Goal: Find contact information: Find work email

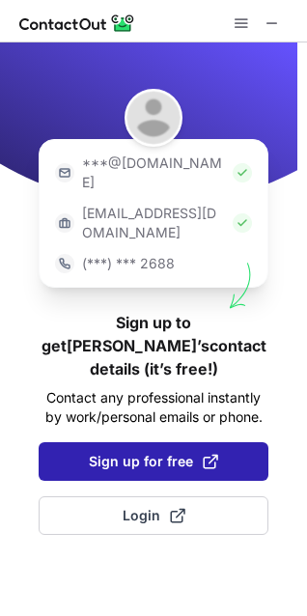
click at [161, 452] on span "Sign up for free" at bounding box center [153, 461] width 129 height 19
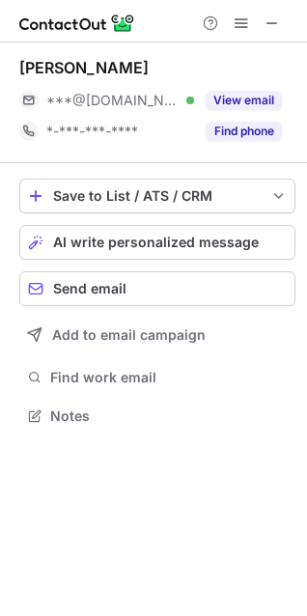
scroll to position [403, 307]
click at [277, 24] on span at bounding box center [272, 22] width 15 height 15
click at [272, 18] on span at bounding box center [272, 22] width 15 height 15
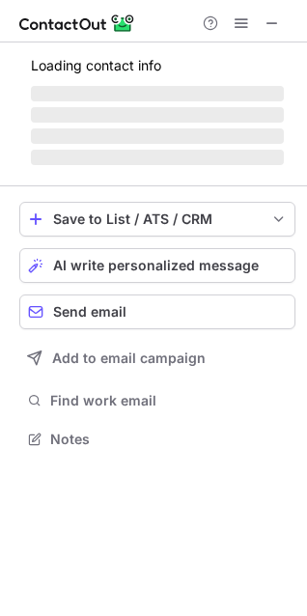
scroll to position [420, 307]
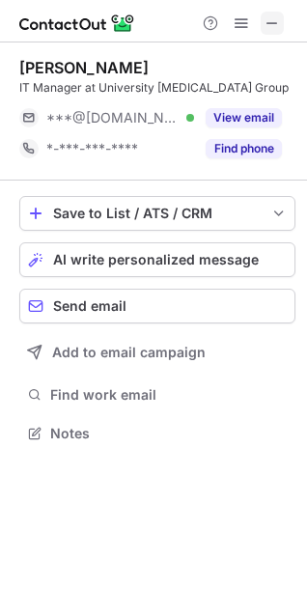
click at [272, 28] on span at bounding box center [272, 22] width 15 height 15
click at [270, 27] on span at bounding box center [272, 22] width 15 height 15
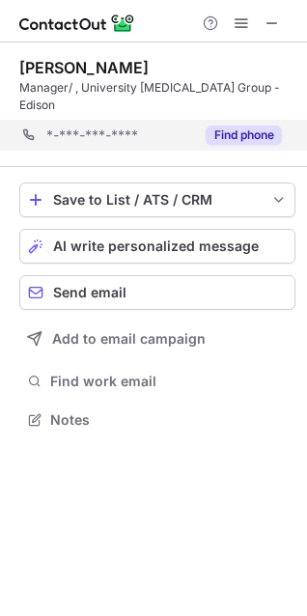
scroll to position [389, 307]
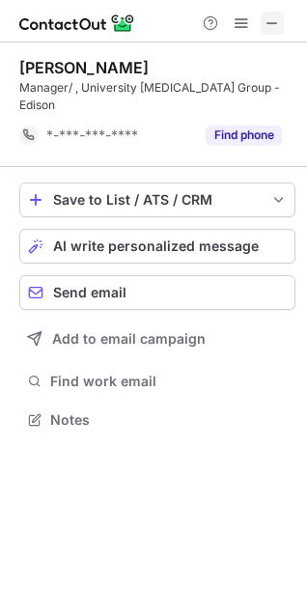
click at [272, 23] on span at bounding box center [272, 22] width 15 height 15
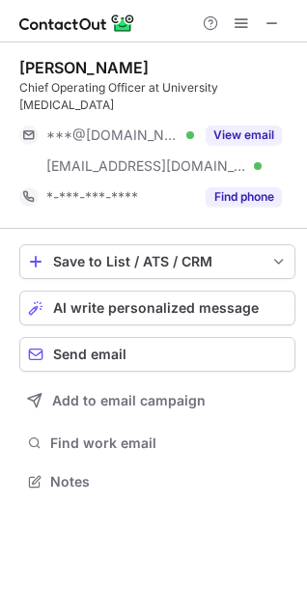
scroll to position [451, 307]
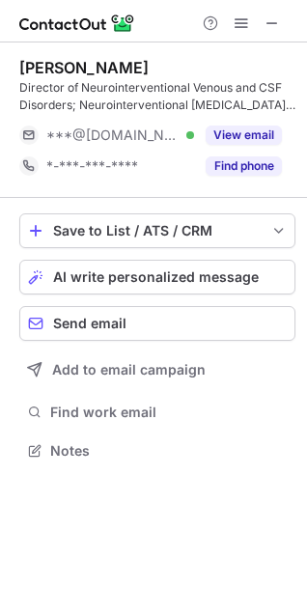
scroll to position [438, 307]
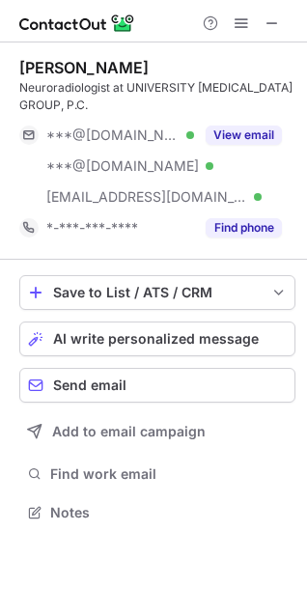
scroll to position [500, 307]
click at [268, 19] on span at bounding box center [272, 22] width 15 height 15
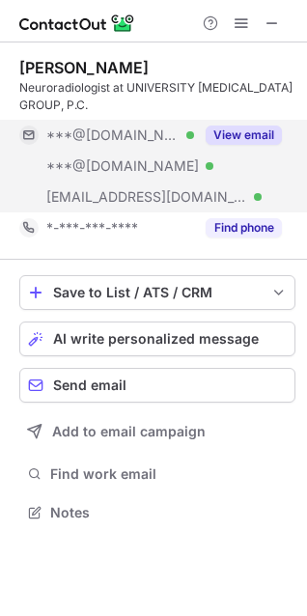
click at [233, 136] on button "View email" at bounding box center [244, 135] width 76 height 19
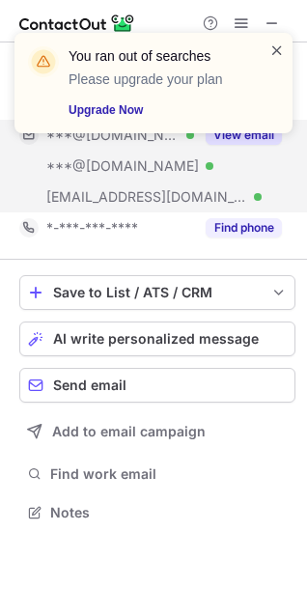
click at [273, 44] on span at bounding box center [277, 50] width 15 height 19
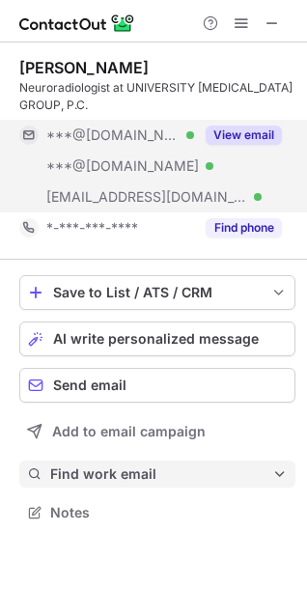
click at [107, 472] on span "Find work email" at bounding box center [161, 474] width 222 height 17
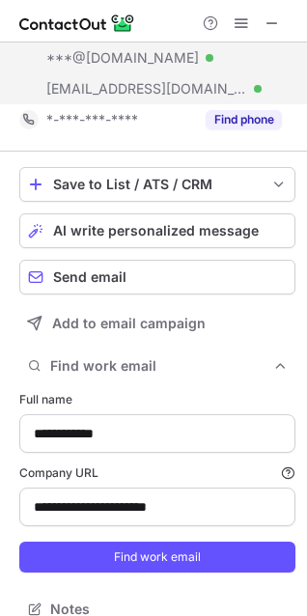
scroll to position [130, 0]
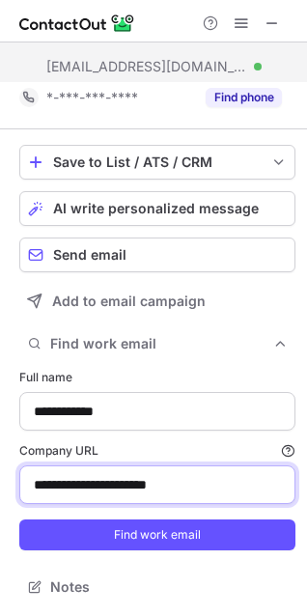
drag, startPoint x: 186, startPoint y: 484, endPoint x: -61, endPoint y: 483, distance: 246.4
click at [0, 483] on html "**********" at bounding box center [153, 308] width 307 height 616
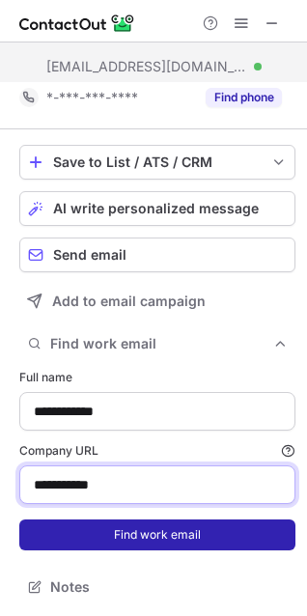
type input "**********"
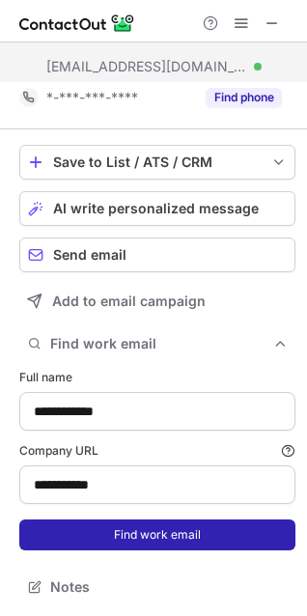
click at [143, 528] on button "Find work email" at bounding box center [157, 535] width 276 height 31
click at [150, 534] on button "Find work email" at bounding box center [157, 535] width 276 height 31
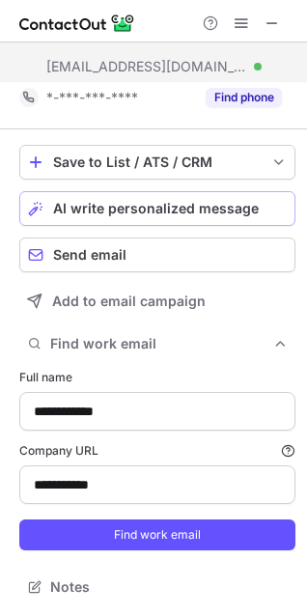
scroll to position [0, 0]
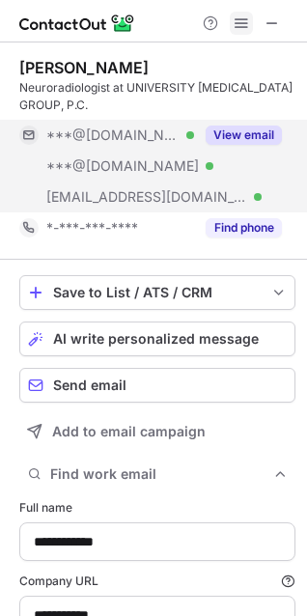
click at [241, 25] on span at bounding box center [241, 22] width 15 height 15
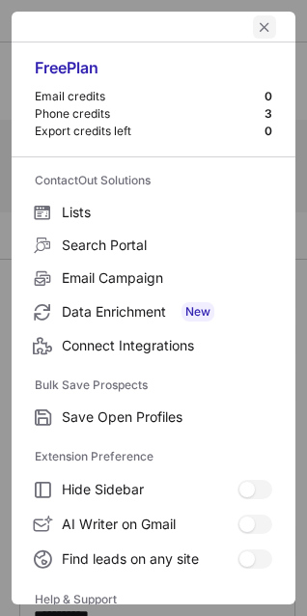
click at [257, 27] on span "left-button" at bounding box center [264, 26] width 15 height 15
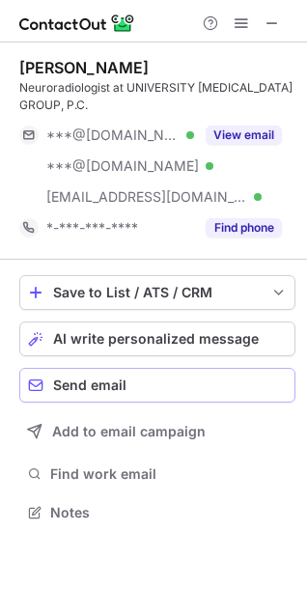
scroll to position [500, 307]
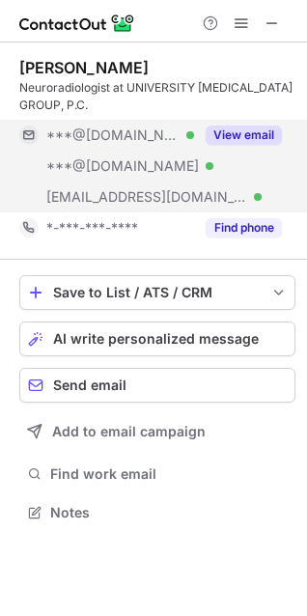
click at [248, 130] on button "View email" at bounding box center [244, 135] width 76 height 19
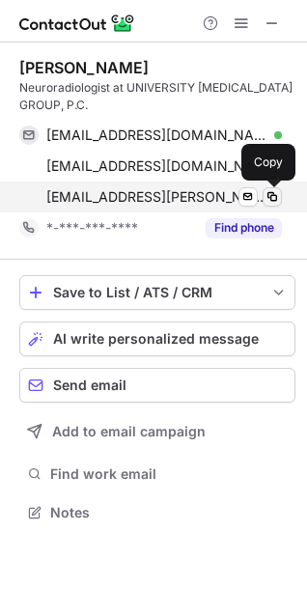
click at [272, 195] on span at bounding box center [272, 196] width 15 height 15
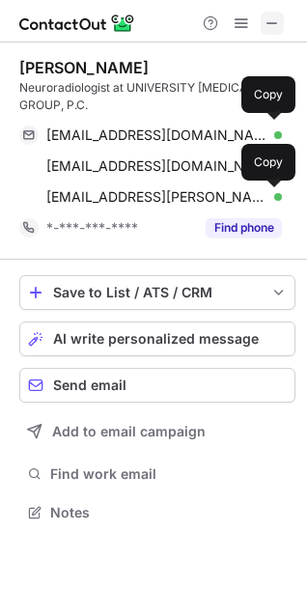
click at [263, 23] on button at bounding box center [272, 23] width 23 height 23
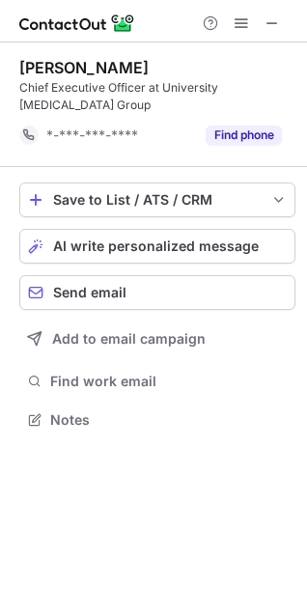
scroll to position [407, 307]
click at [261, 20] on button at bounding box center [272, 23] width 23 height 23
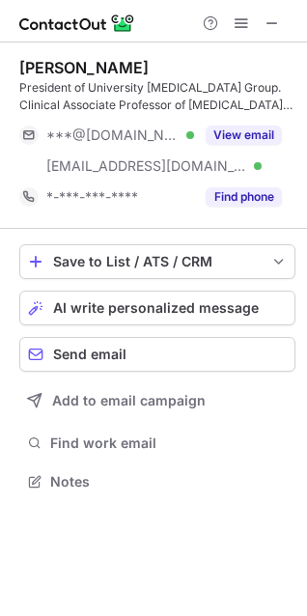
scroll to position [469, 307]
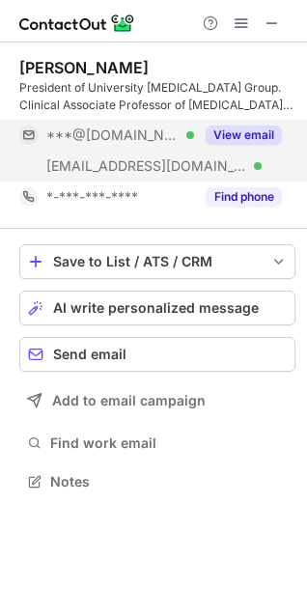
click at [224, 137] on button "View email" at bounding box center [244, 135] width 76 height 19
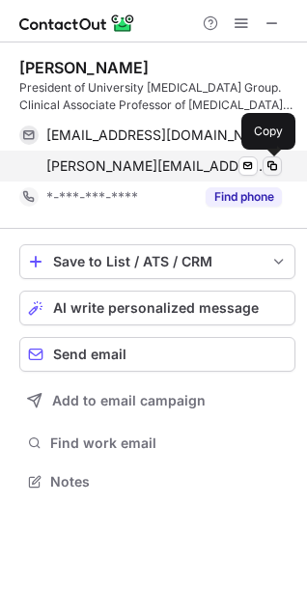
click at [267, 165] on span at bounding box center [272, 165] width 15 height 15
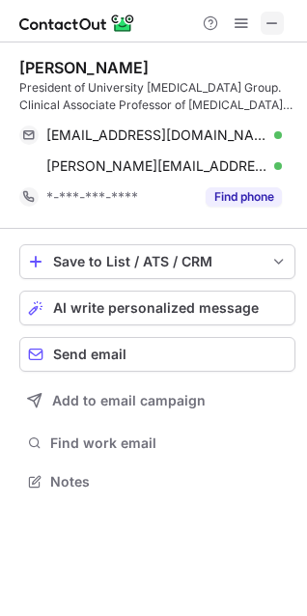
click at [270, 19] on span at bounding box center [272, 22] width 15 height 15
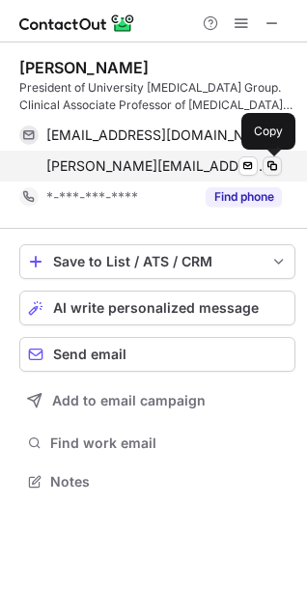
click at [269, 169] on span at bounding box center [272, 165] width 15 height 15
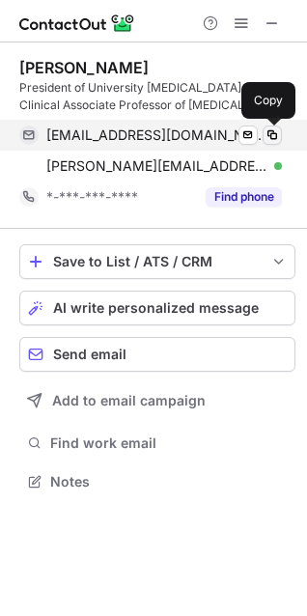
click at [270, 133] on span at bounding box center [272, 135] width 15 height 15
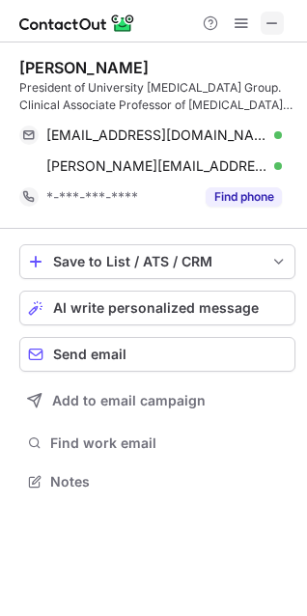
click at [274, 26] on span at bounding box center [272, 22] width 15 height 15
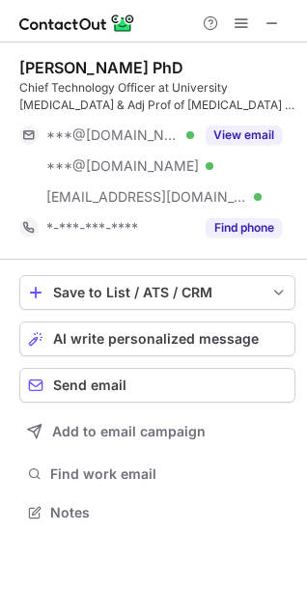
scroll to position [500, 307]
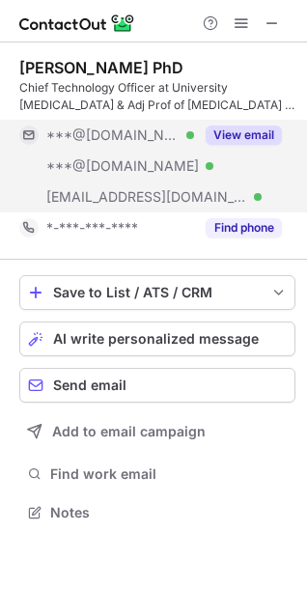
click at [241, 129] on button "View email" at bounding box center [244, 135] width 76 height 19
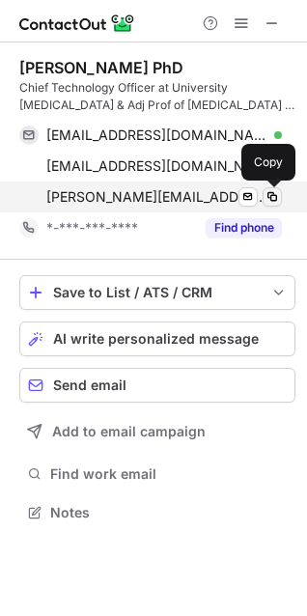
click at [268, 199] on span at bounding box center [272, 196] width 15 height 15
click at [272, 197] on span at bounding box center [272, 196] width 15 height 15
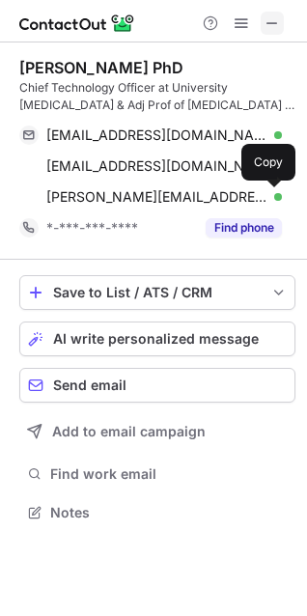
click at [268, 21] on span at bounding box center [272, 22] width 15 height 15
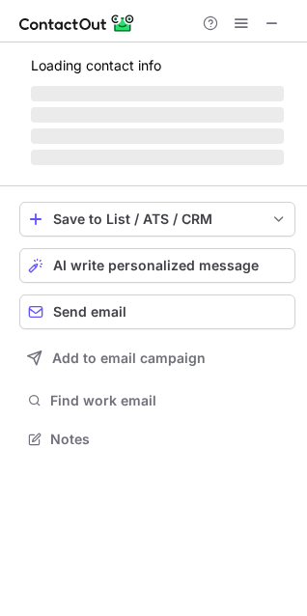
scroll to position [420, 307]
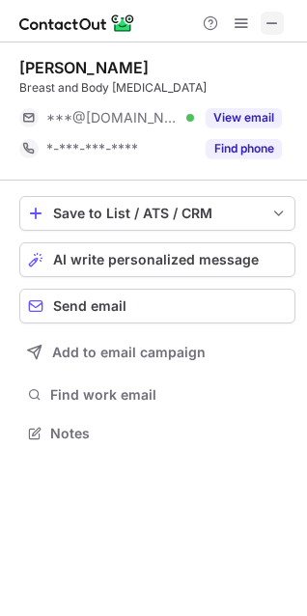
click at [274, 19] on span at bounding box center [272, 22] width 15 height 15
click at [280, 19] on button at bounding box center [272, 23] width 23 height 23
click at [268, 16] on span at bounding box center [272, 22] width 15 height 15
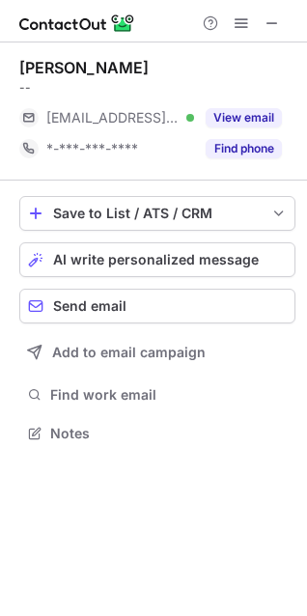
scroll to position [420, 307]
click at [277, 18] on span at bounding box center [272, 22] width 15 height 15
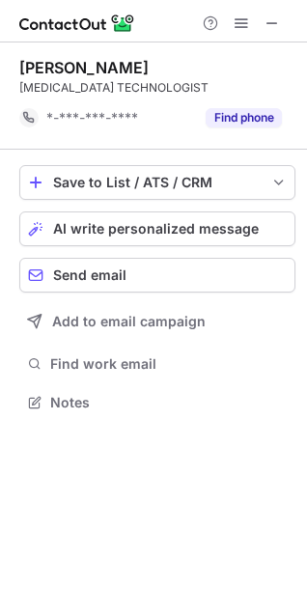
scroll to position [389, 307]
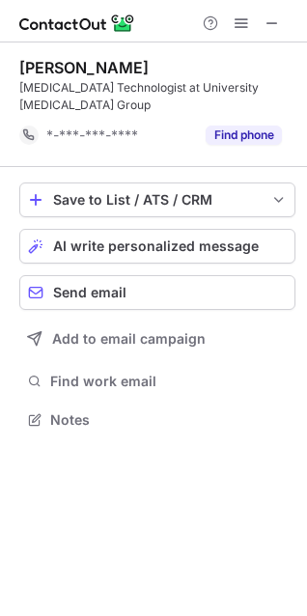
scroll to position [389, 307]
click at [274, 20] on span at bounding box center [272, 22] width 15 height 15
click at [279, 20] on span at bounding box center [272, 22] width 15 height 15
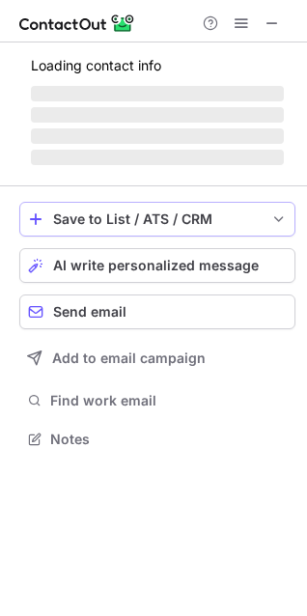
scroll to position [420, 307]
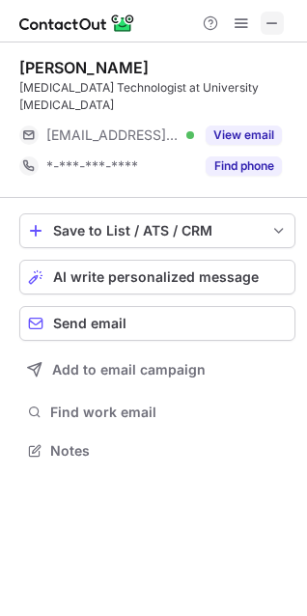
click at [266, 18] on span at bounding box center [272, 22] width 15 height 15
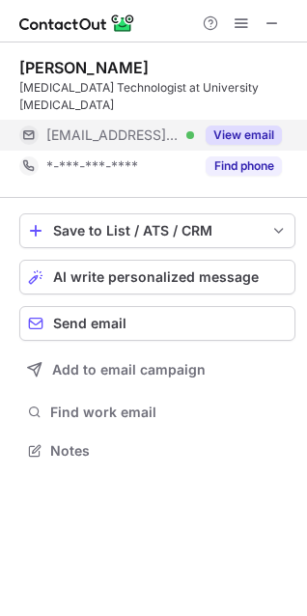
click at [237, 126] on button "View email" at bounding box center [244, 135] width 76 height 19
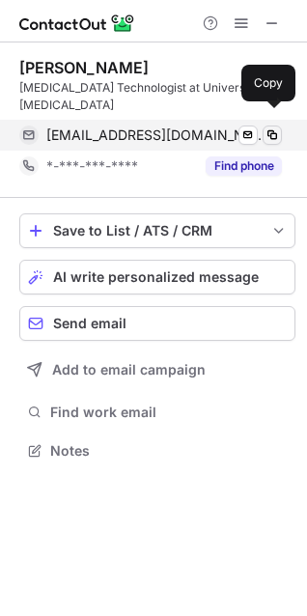
click at [266, 128] on span at bounding box center [272, 135] width 15 height 15
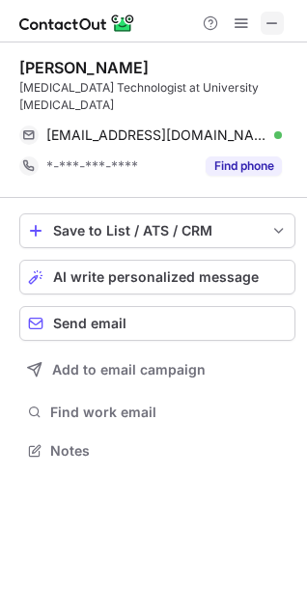
click at [268, 26] on span at bounding box center [272, 22] width 15 height 15
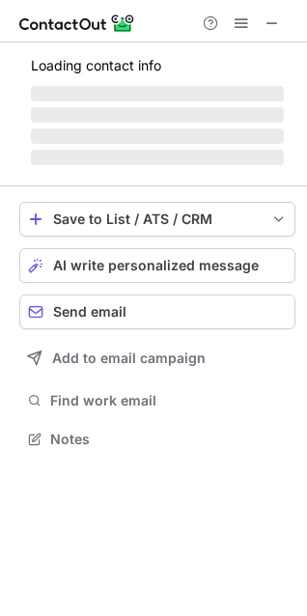
scroll to position [420, 307]
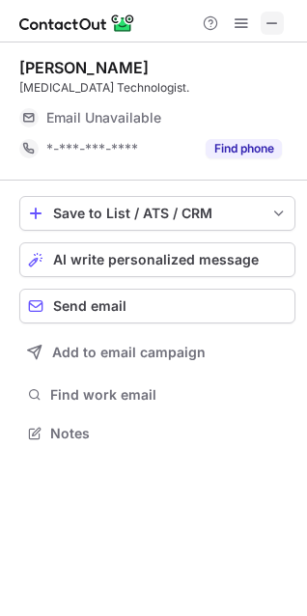
click at [277, 17] on span at bounding box center [272, 22] width 15 height 15
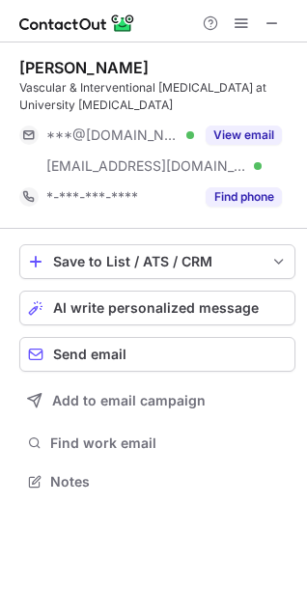
scroll to position [469, 307]
click at [263, 21] on button at bounding box center [272, 23] width 23 height 23
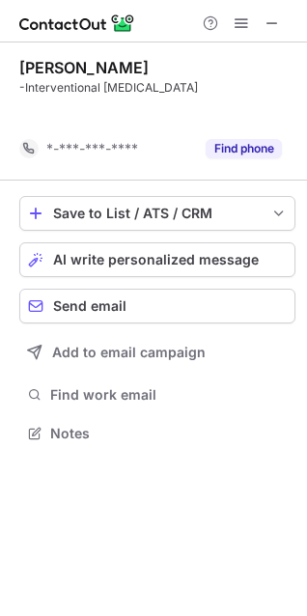
scroll to position [389, 307]
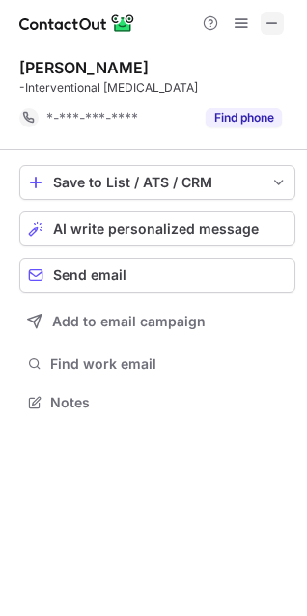
click at [279, 18] on span at bounding box center [272, 22] width 15 height 15
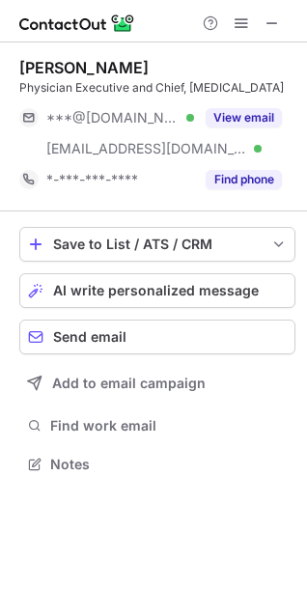
scroll to position [469, 307]
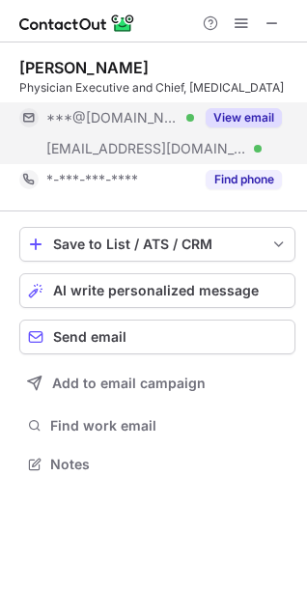
click at [229, 128] on button "View email" at bounding box center [244, 117] width 76 height 19
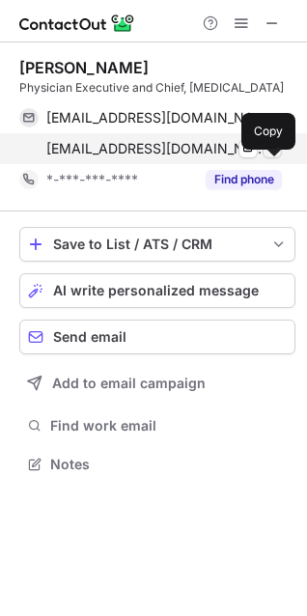
click at [268, 157] on span at bounding box center [272, 148] width 15 height 15
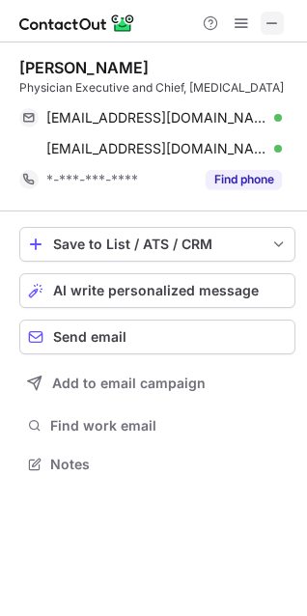
click at [278, 19] on span at bounding box center [272, 22] width 15 height 15
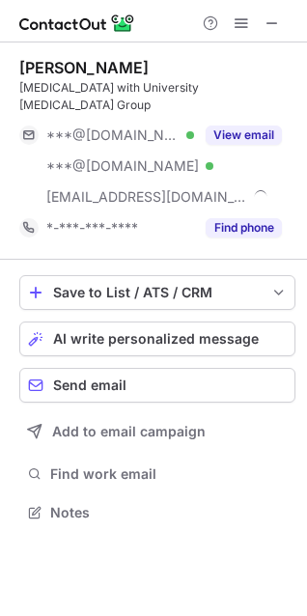
scroll to position [482, 307]
click at [276, 18] on span at bounding box center [272, 22] width 15 height 15
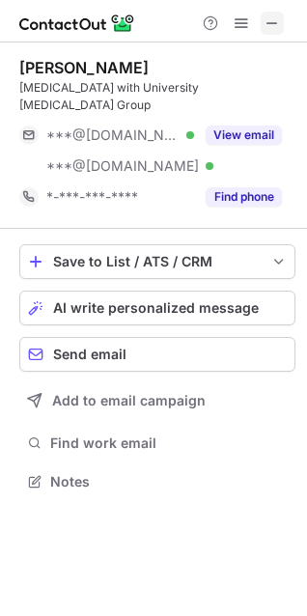
scroll to position [451, 307]
click at [278, 29] on span at bounding box center [272, 22] width 15 height 15
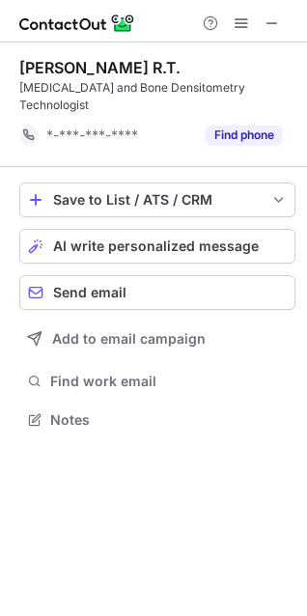
scroll to position [389, 307]
click at [266, 24] on span at bounding box center [272, 22] width 15 height 15
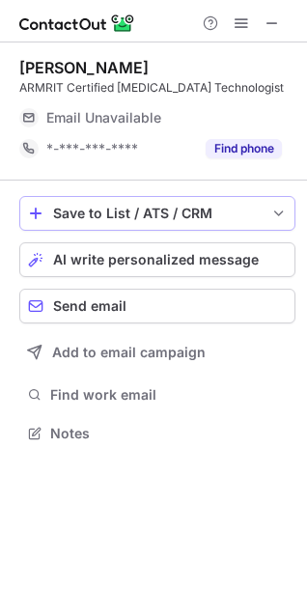
scroll to position [420, 307]
click at [280, 14] on button at bounding box center [272, 23] width 23 height 23
click at [281, 12] on div at bounding box center [241, 23] width 93 height 23
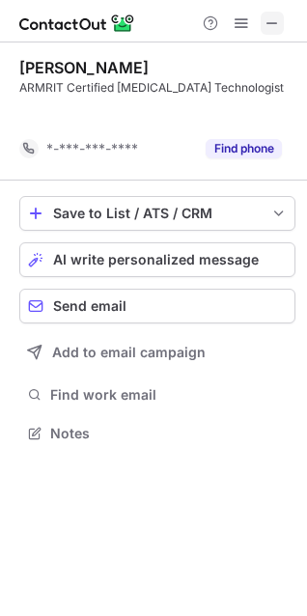
scroll to position [389, 307]
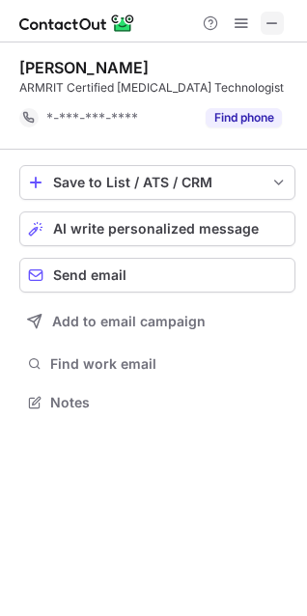
click at [281, 17] on button at bounding box center [272, 23] width 23 height 23
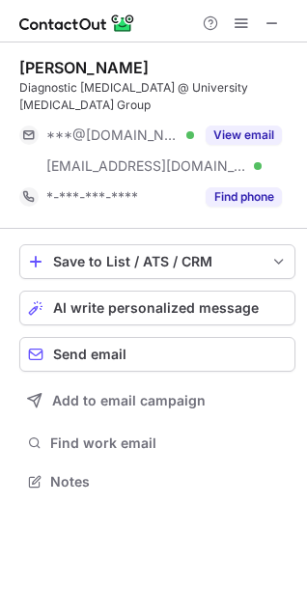
scroll to position [469, 307]
click at [278, 15] on span at bounding box center [272, 22] width 15 height 15
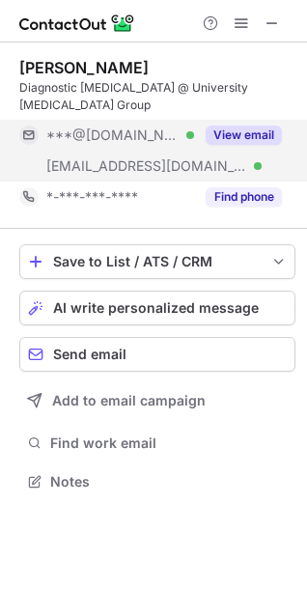
click at [216, 134] on button "View email" at bounding box center [244, 135] width 76 height 19
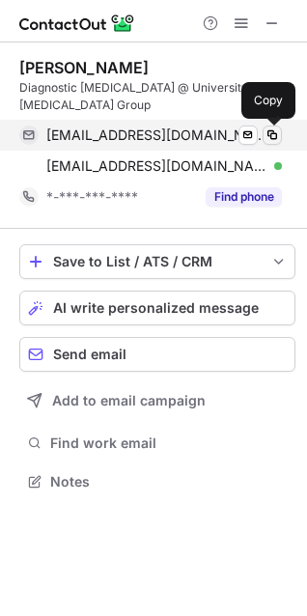
click at [268, 135] on span at bounding box center [272, 135] width 15 height 15
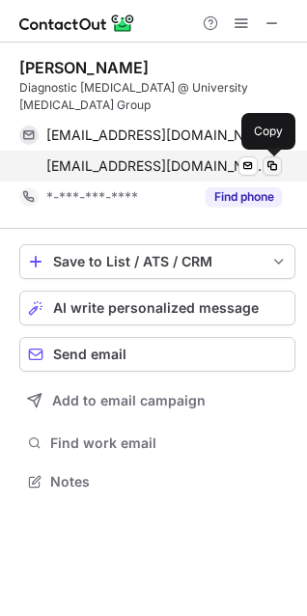
click at [272, 163] on span at bounding box center [272, 165] width 15 height 15
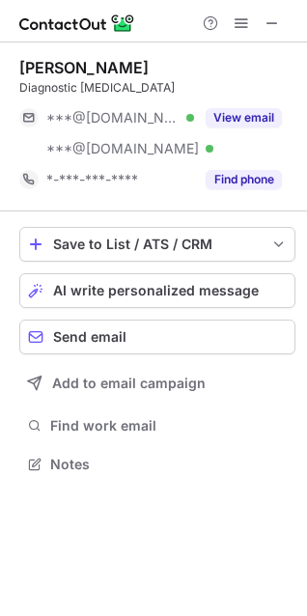
scroll to position [451, 307]
click at [263, 21] on button at bounding box center [272, 23] width 23 height 23
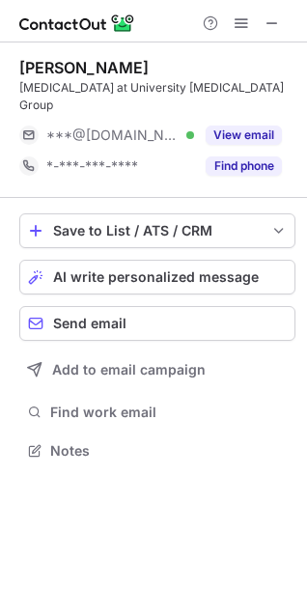
scroll to position [420, 307]
click at [278, 18] on span at bounding box center [272, 22] width 15 height 15
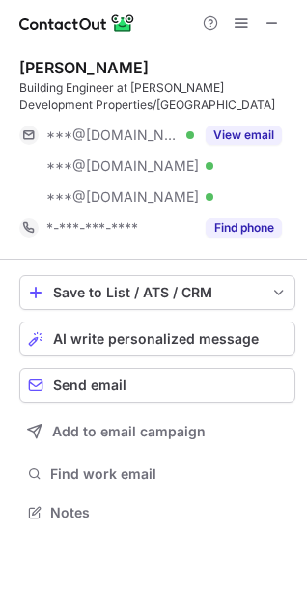
scroll to position [500, 307]
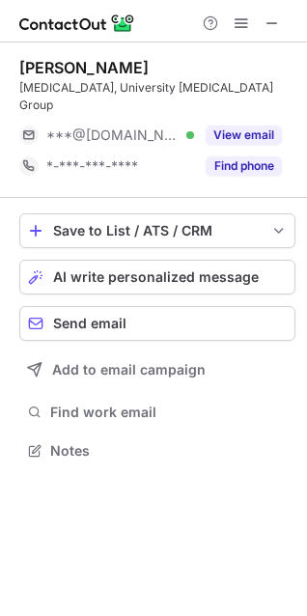
scroll to position [420, 307]
drag, startPoint x: 273, startPoint y: 22, endPoint x: 221, endPoint y: 23, distance: 52.2
click at [272, 22] on span at bounding box center [272, 22] width 15 height 15
click at [270, 19] on span at bounding box center [272, 22] width 15 height 15
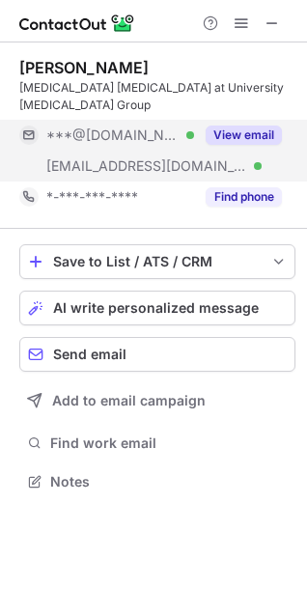
scroll to position [469, 307]
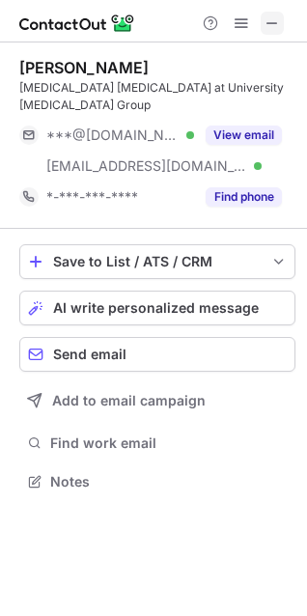
click at [274, 20] on span at bounding box center [272, 22] width 15 height 15
click at [278, 21] on span at bounding box center [272, 22] width 15 height 15
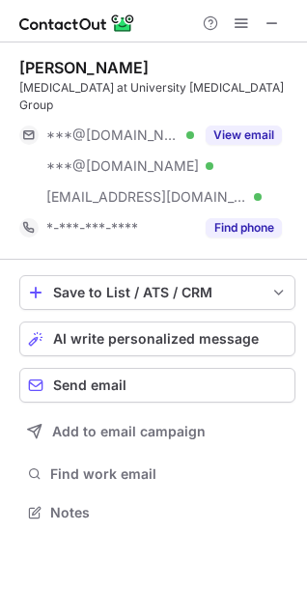
scroll to position [482, 307]
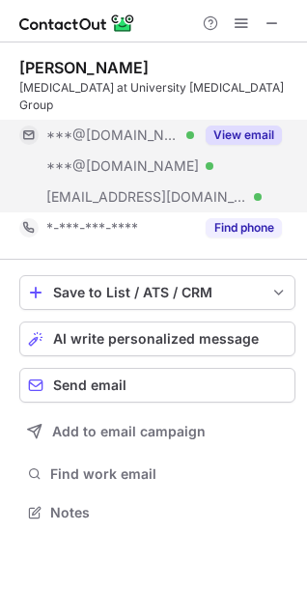
click at [252, 126] on button "View email" at bounding box center [244, 135] width 76 height 19
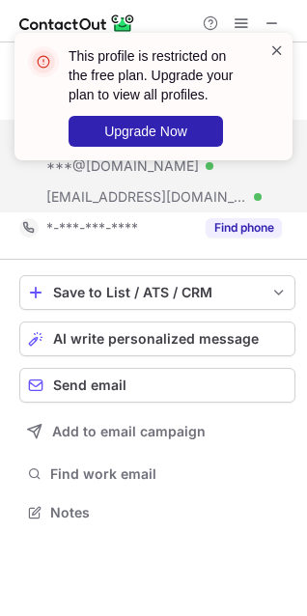
click at [276, 44] on span at bounding box center [277, 50] width 15 height 19
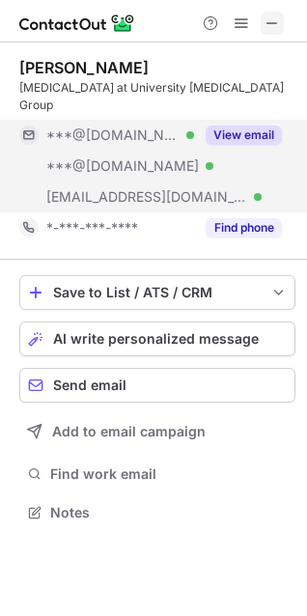
click at [277, 18] on span at bounding box center [272, 22] width 15 height 15
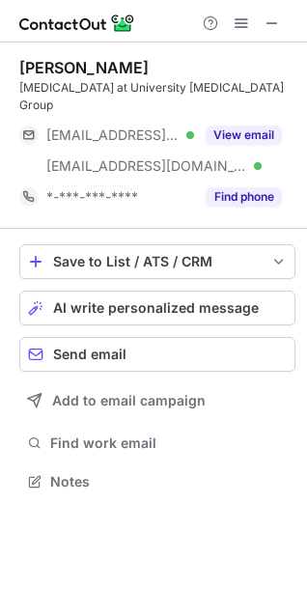
scroll to position [451, 307]
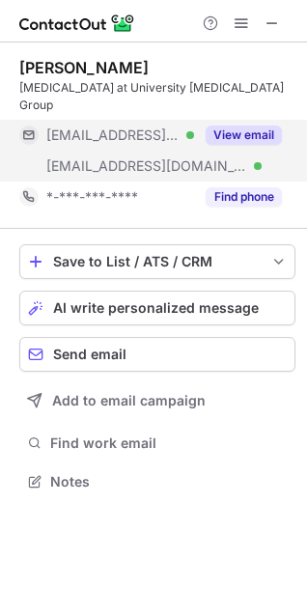
click at [236, 126] on button "View email" at bounding box center [244, 135] width 76 height 19
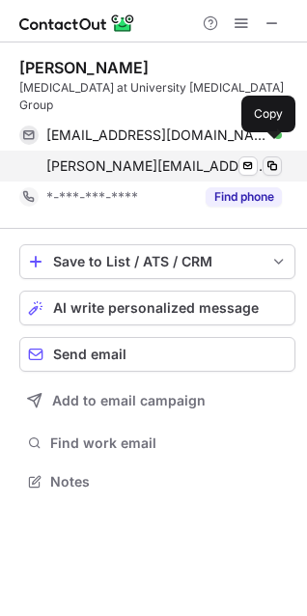
click at [269, 158] on span at bounding box center [272, 165] width 15 height 15
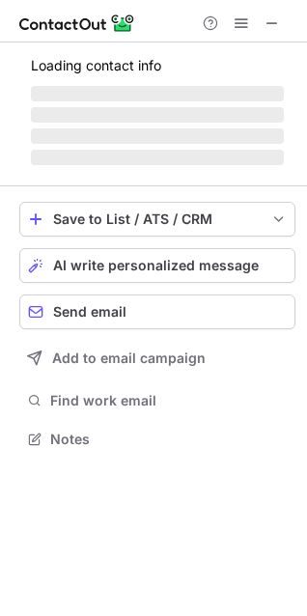
scroll to position [451, 307]
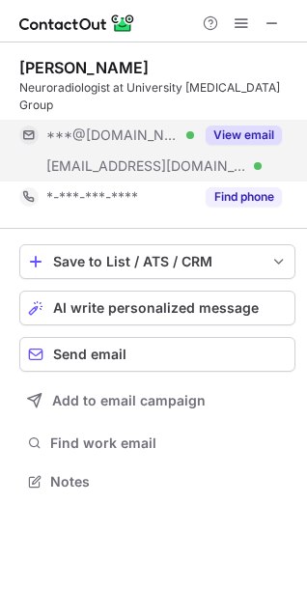
click at [214, 126] on button "View email" at bounding box center [244, 135] width 76 height 19
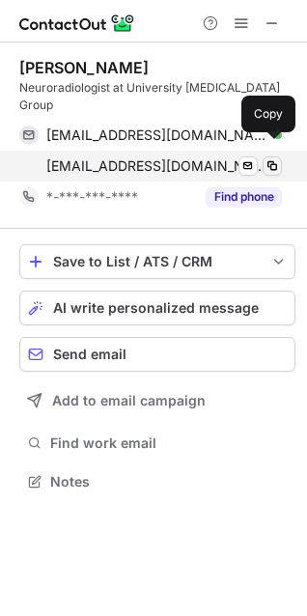
click at [270, 158] on span at bounding box center [272, 165] width 15 height 15
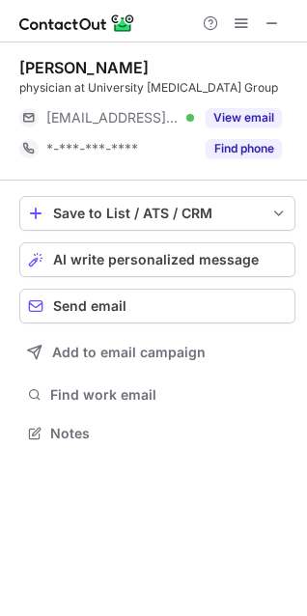
scroll to position [420, 307]
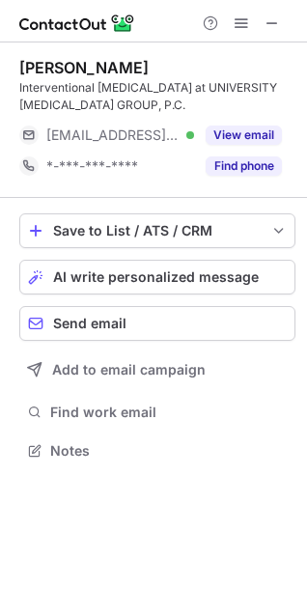
scroll to position [438, 307]
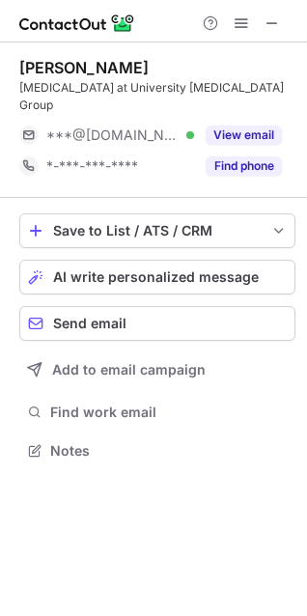
scroll to position [420, 307]
click at [269, 16] on span at bounding box center [272, 22] width 15 height 15
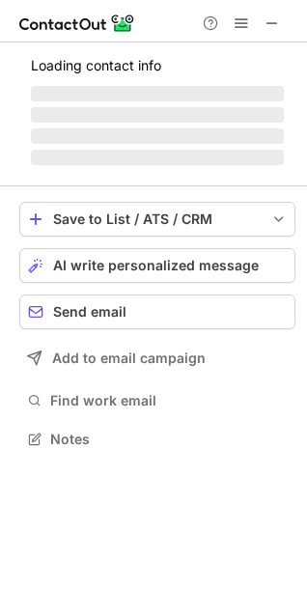
scroll to position [420, 307]
